Goal: Navigation & Orientation: Find specific page/section

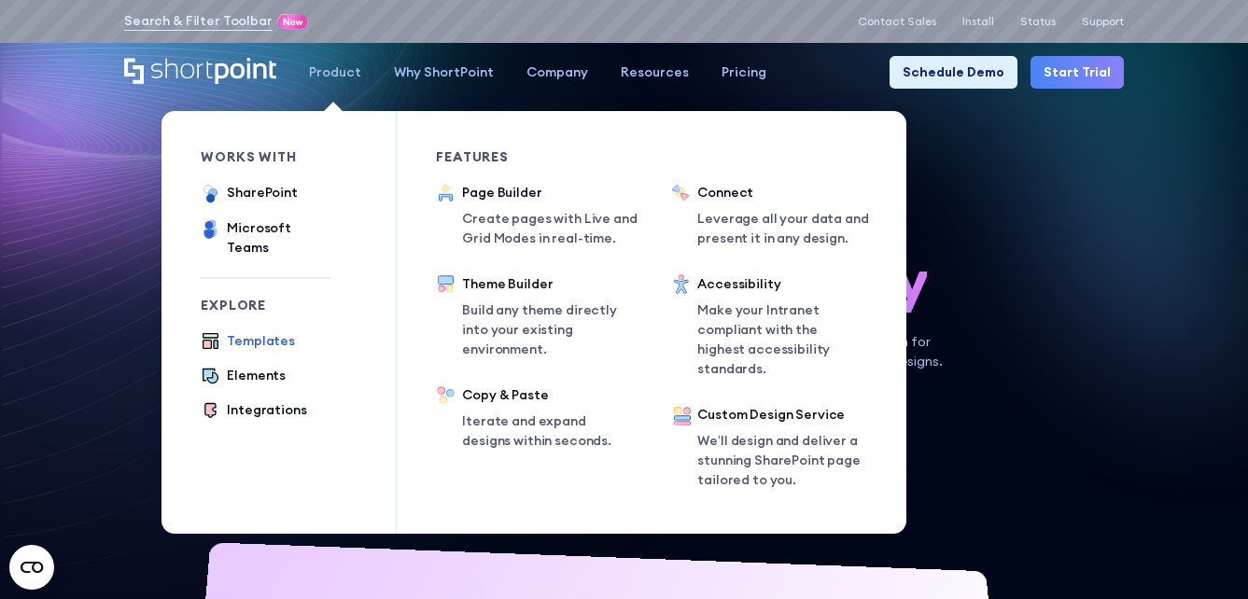
click at [266, 331] on div "Templates" at bounding box center [261, 341] width 68 height 20
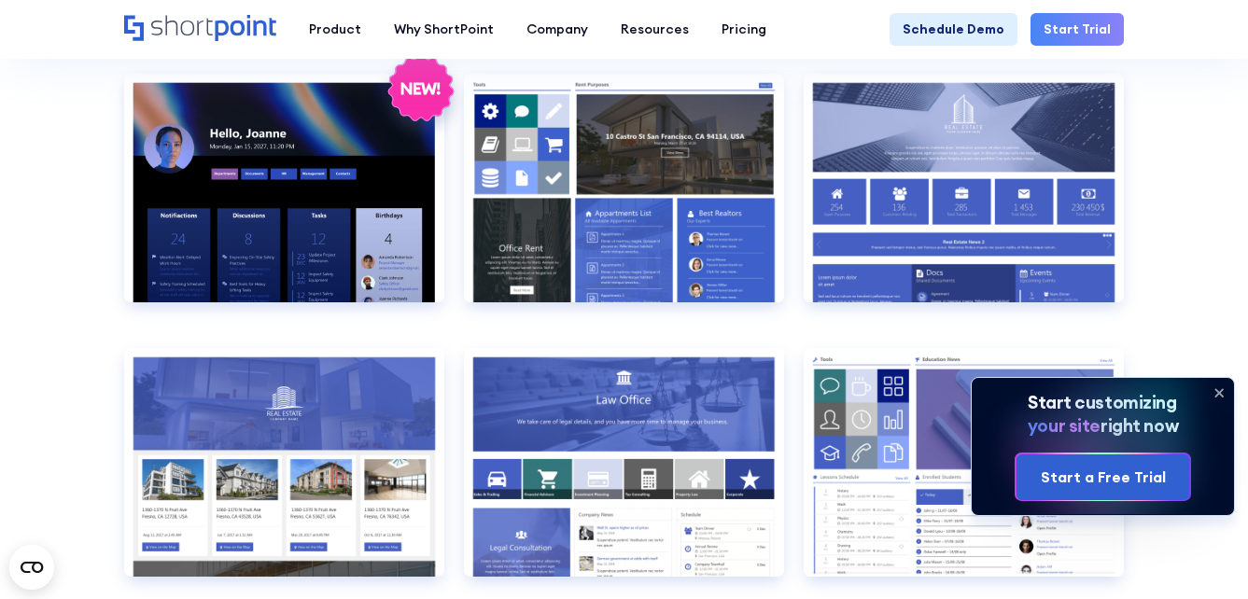
click at [1221, 395] on icon at bounding box center [1218, 392] width 7 height 7
